Goal: Find specific page/section

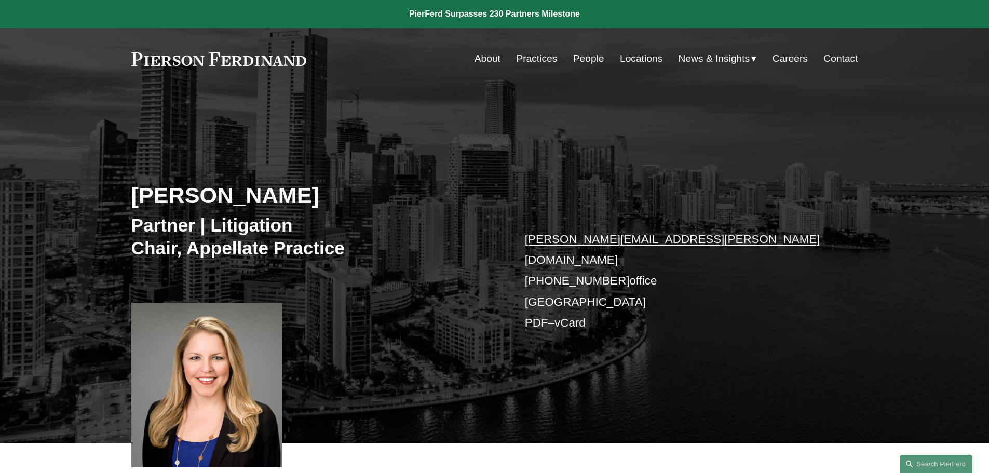
click at [630, 56] on link "Locations" at bounding box center [641, 59] width 43 height 20
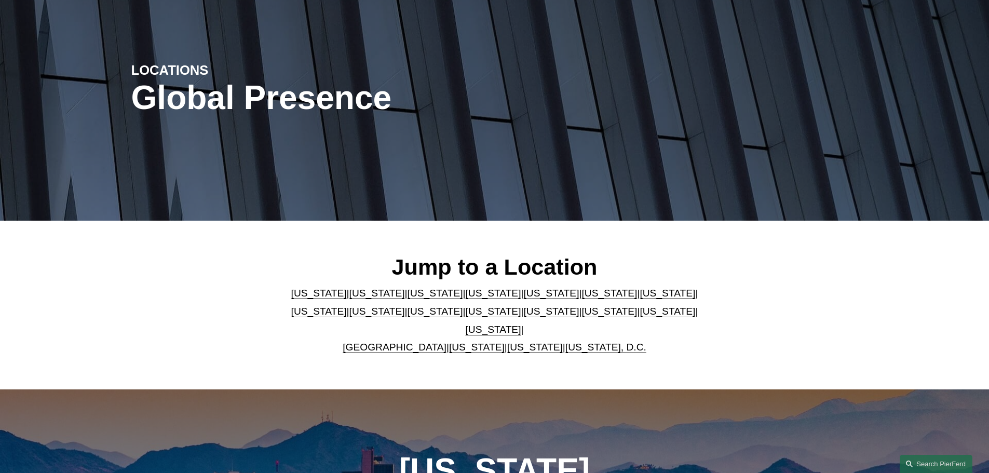
scroll to position [104, 0]
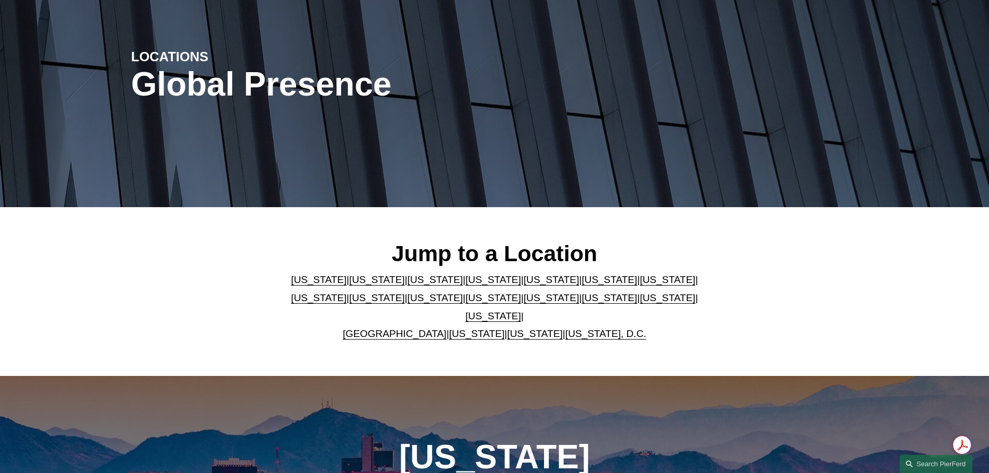
click at [307, 285] on link "[US_STATE]" at bounding box center [319, 279] width 56 height 11
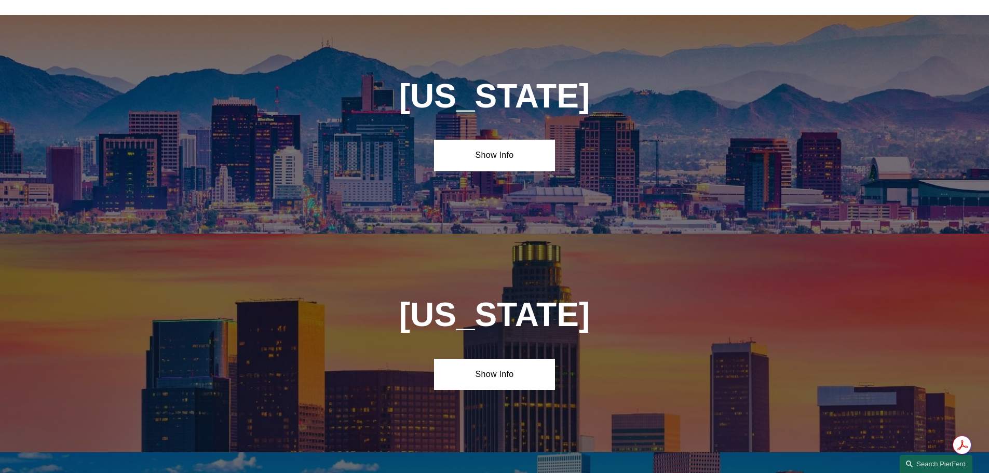
scroll to position [471, 0]
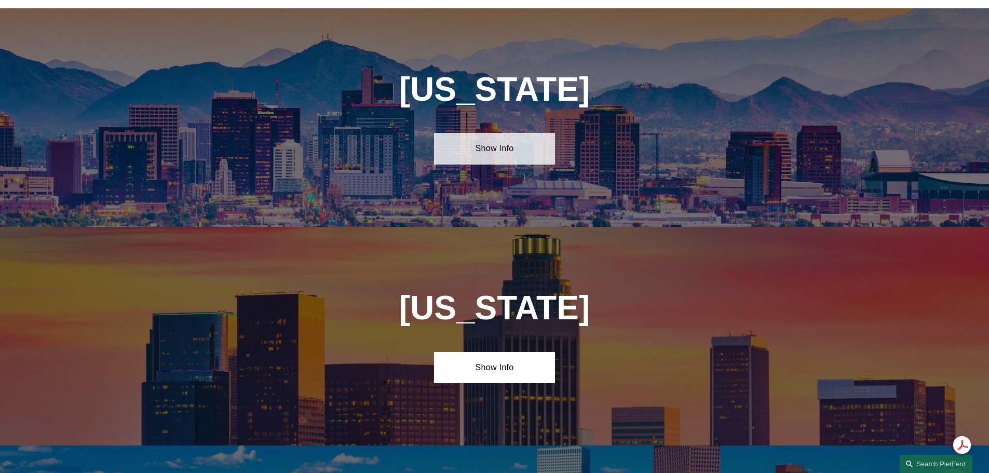
click at [482, 143] on link "Show Info" at bounding box center [494, 148] width 121 height 31
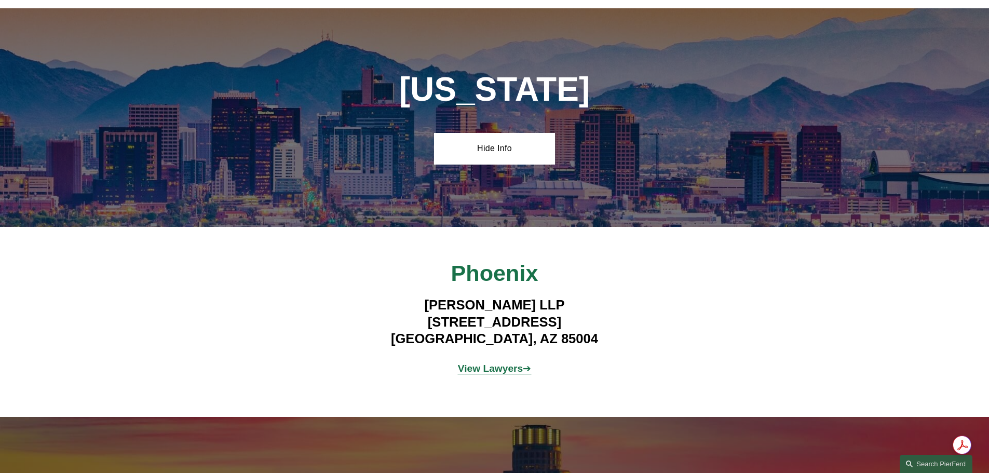
click at [498, 363] on strong "View Lawyers" at bounding box center [490, 368] width 65 height 11
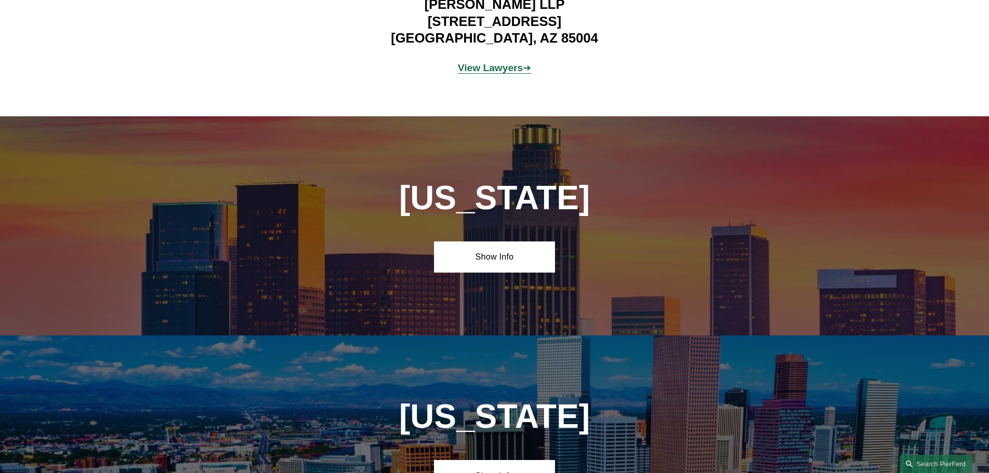
scroll to position [990, 0]
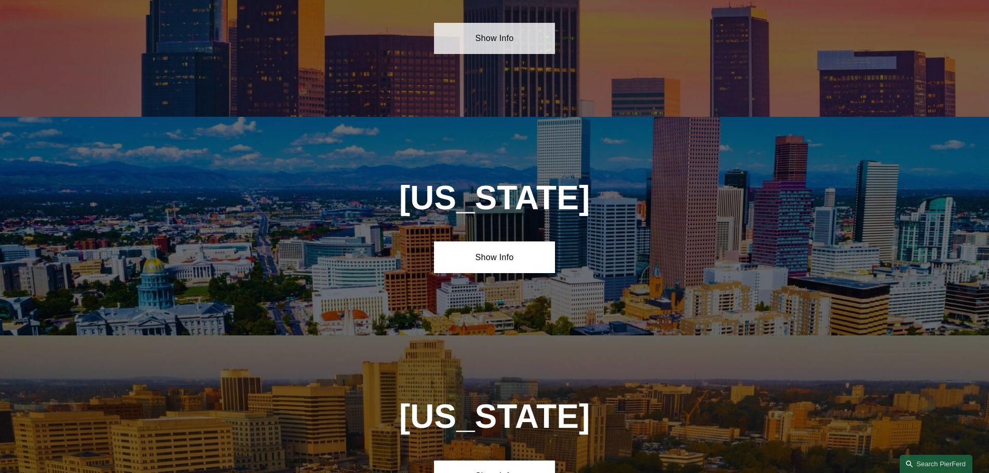
click at [482, 36] on link "Show Info" at bounding box center [494, 38] width 121 height 31
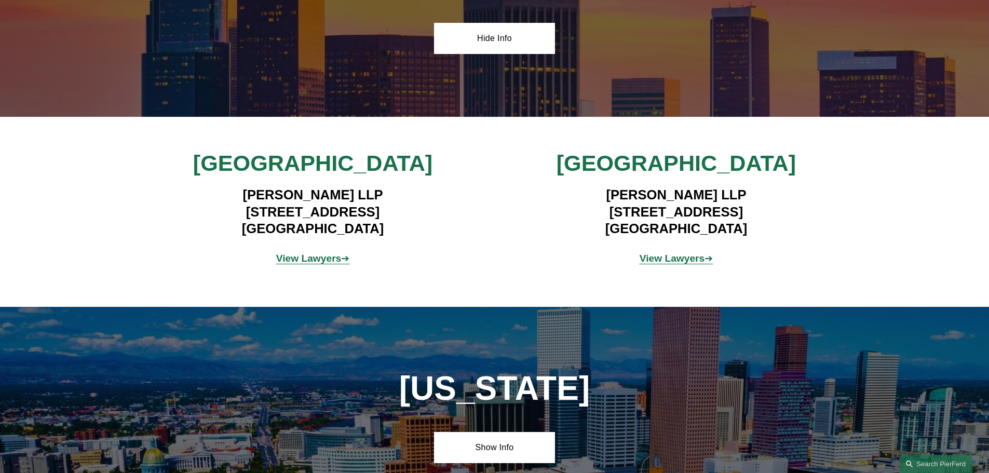
click at [324, 253] on strong "View Lawyers" at bounding box center [308, 258] width 65 height 11
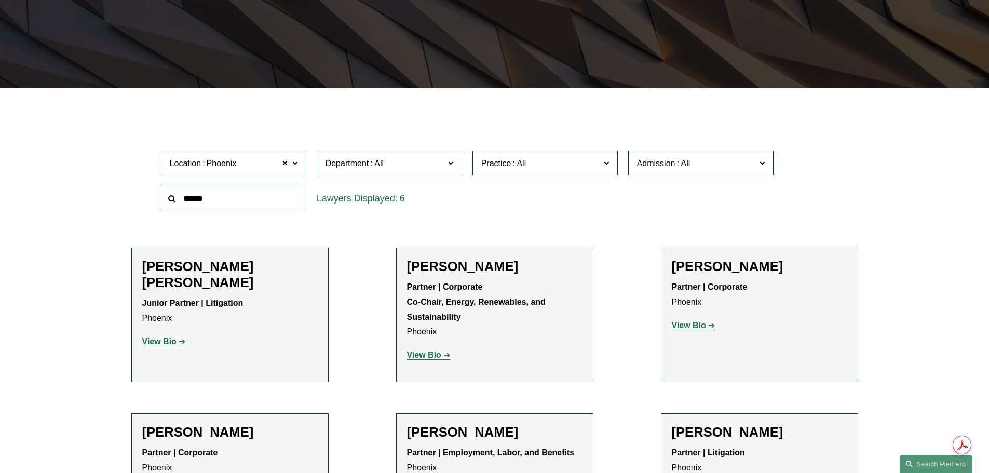
scroll to position [104, 0]
